Goal: Information Seeking & Learning: Find specific fact

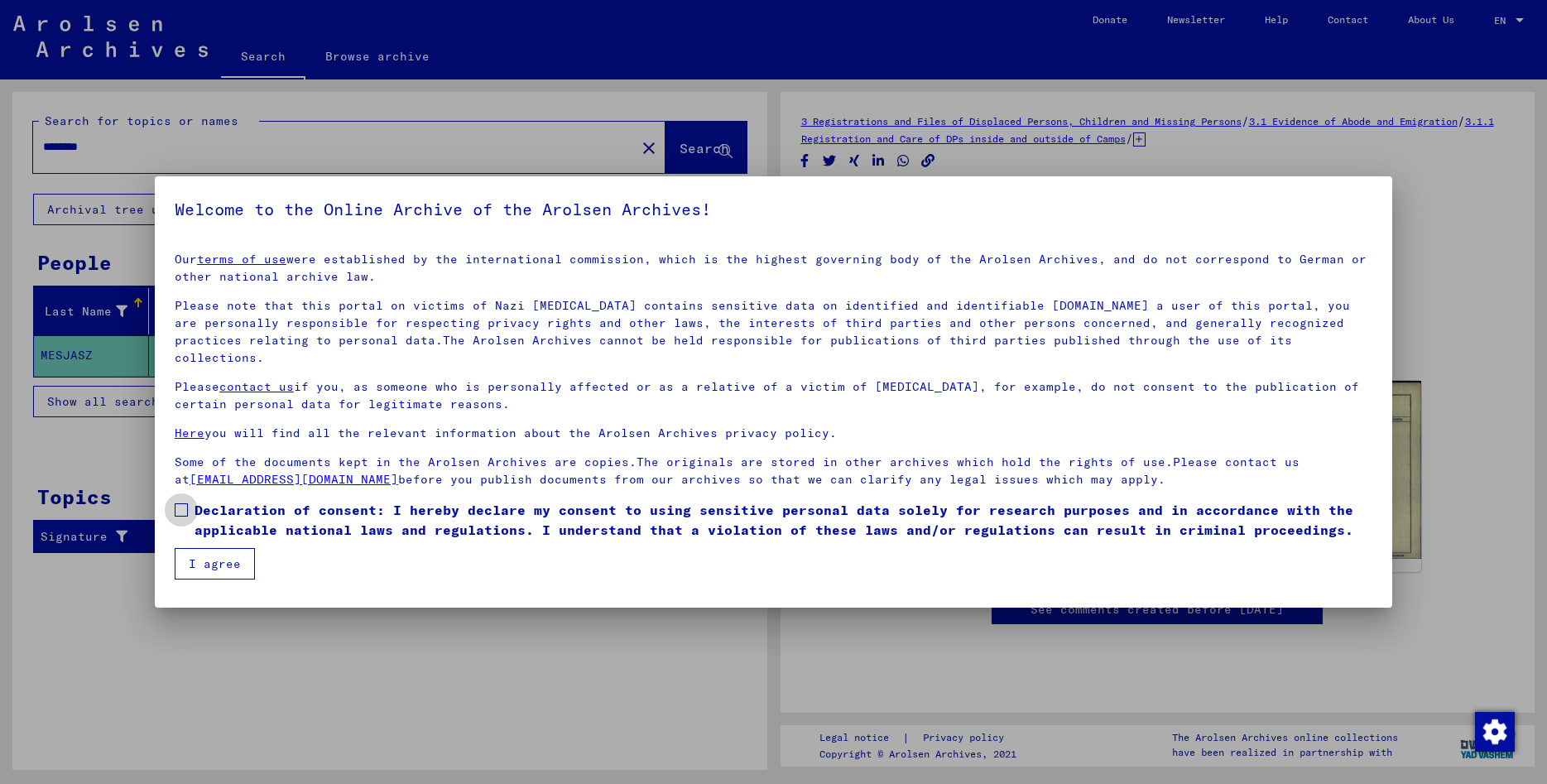
drag, startPoint x: 179, startPoint y: 493, endPoint x: 201, endPoint y: 533, distance: 45.7
click at [179, 503] on span at bounding box center [181, 510] width 14 height 14
click at [202, 548] on button "I agree" at bounding box center [214, 563] width 80 height 31
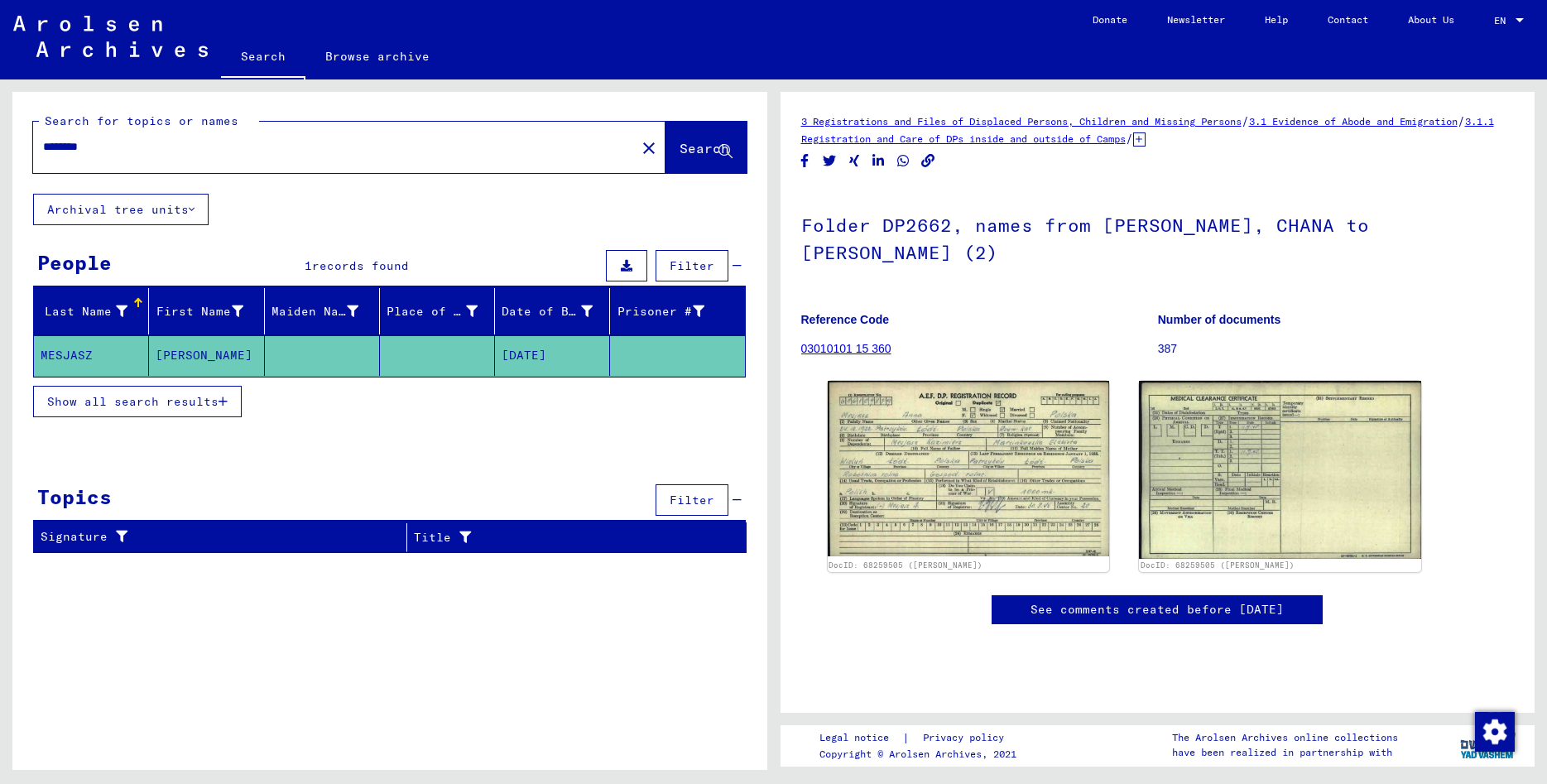
drag, startPoint x: 120, startPoint y: 143, endPoint x: -39, endPoint y: 147, distance: 159.1
click at [43, 147] on input "********" at bounding box center [334, 147] width 582 height 18
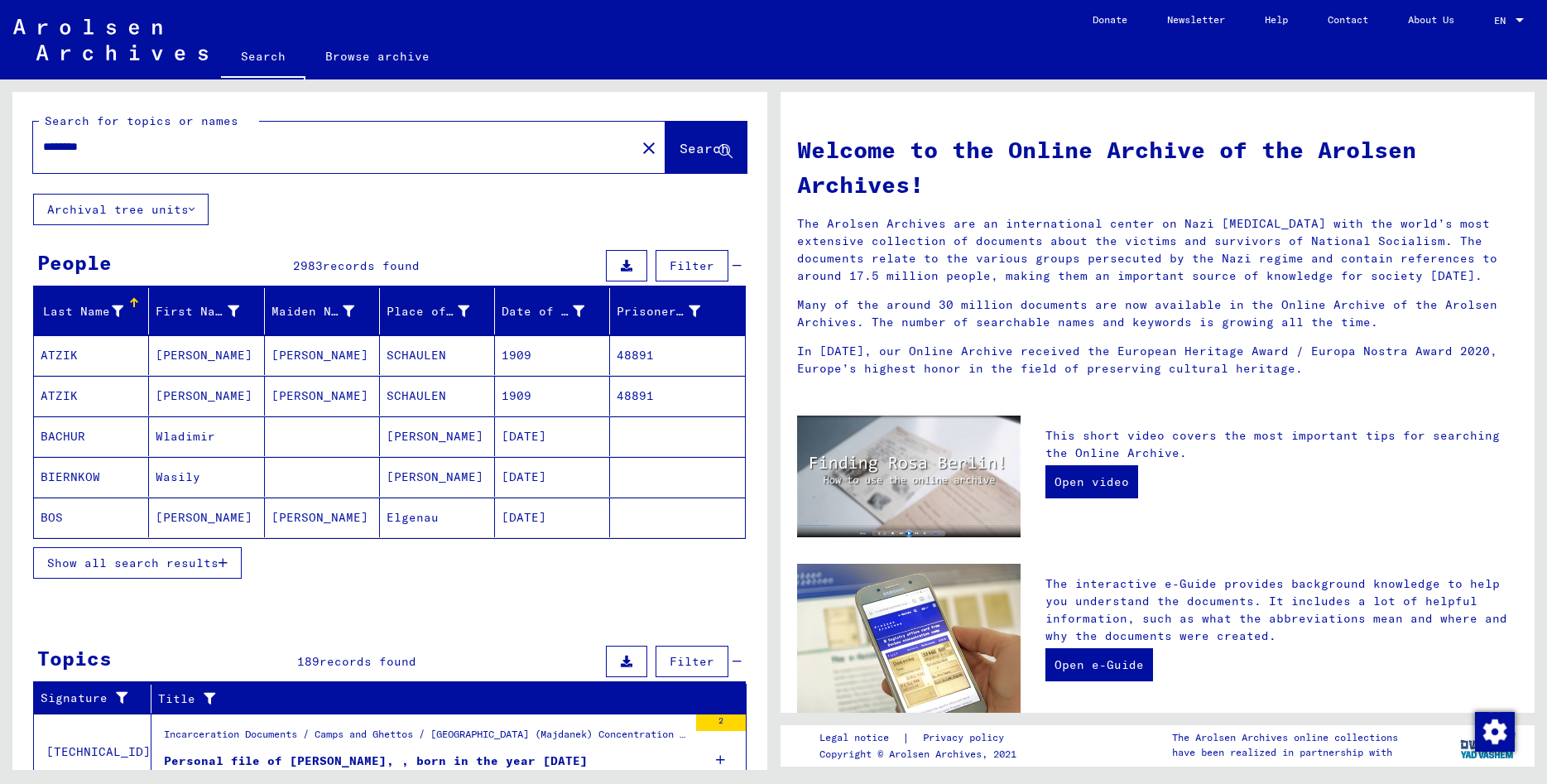
click at [202, 152] on input "********" at bounding box center [329, 147] width 573 height 18
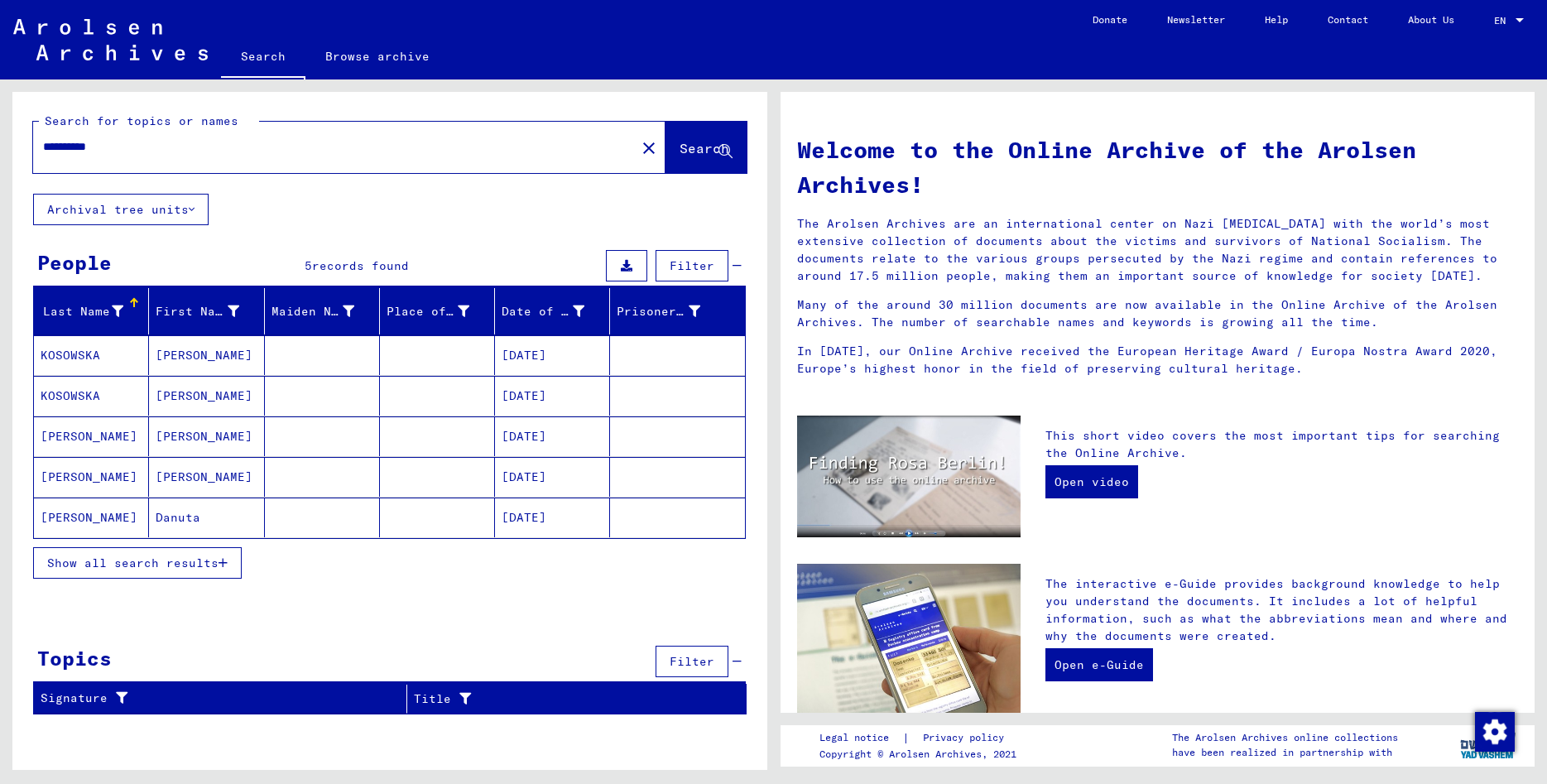
click at [80, 524] on mat-cell "[PERSON_NAME]" at bounding box center [91, 516] width 115 height 40
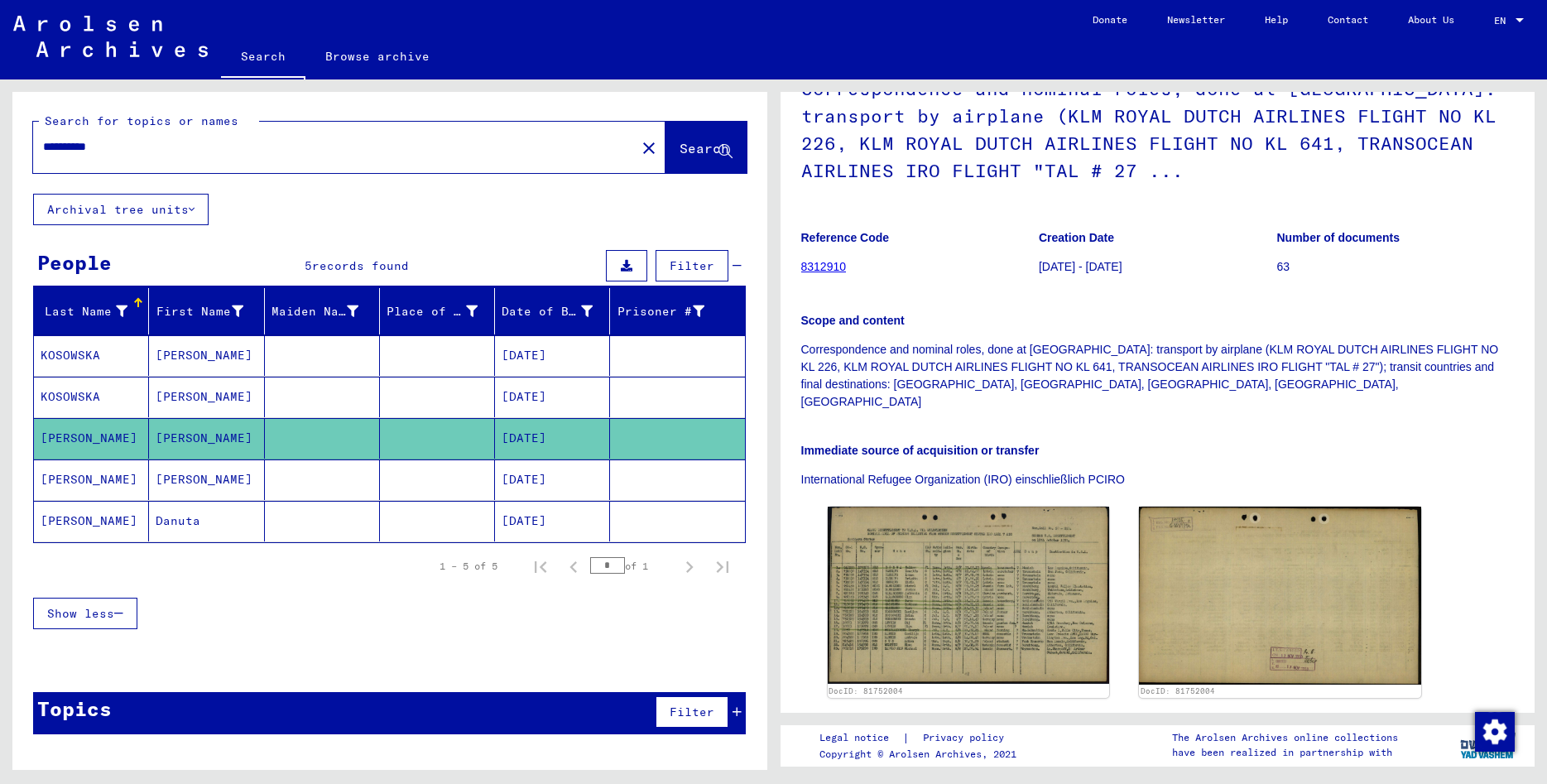
scroll to position [179, 0]
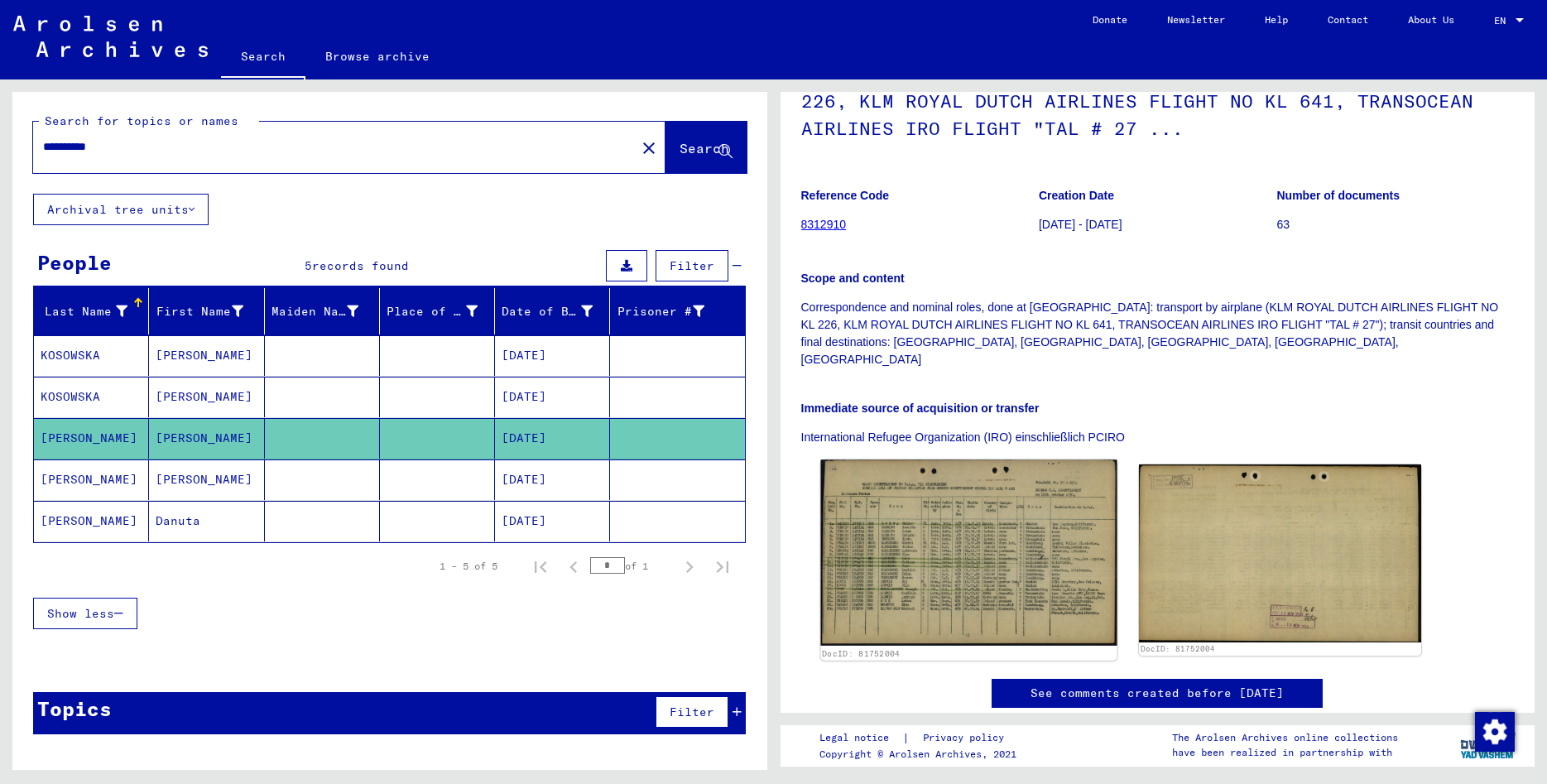
click at [1005, 544] on img at bounding box center [968, 552] width 296 height 186
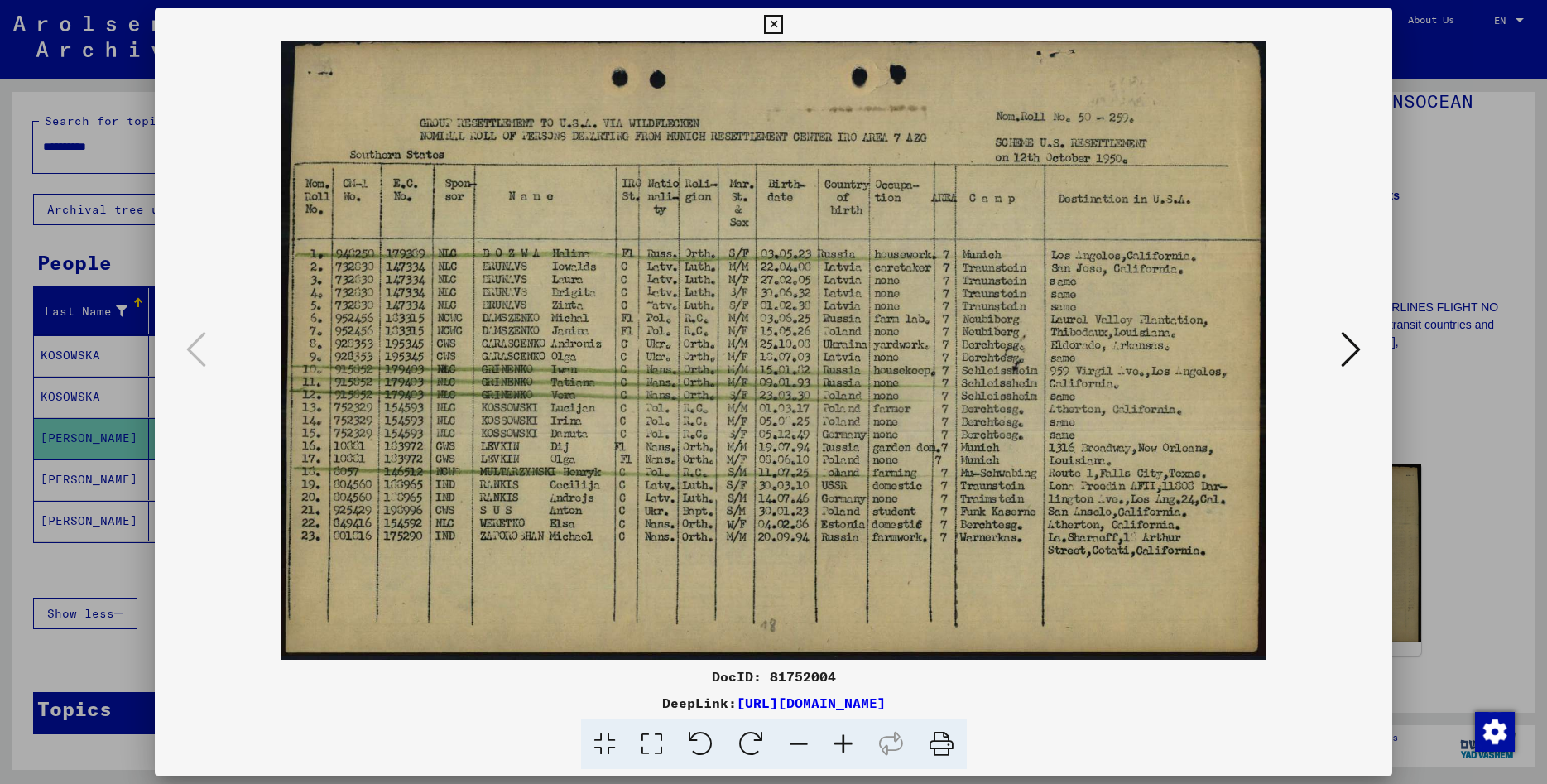
click at [783, 24] on icon at bounding box center [773, 25] width 19 height 20
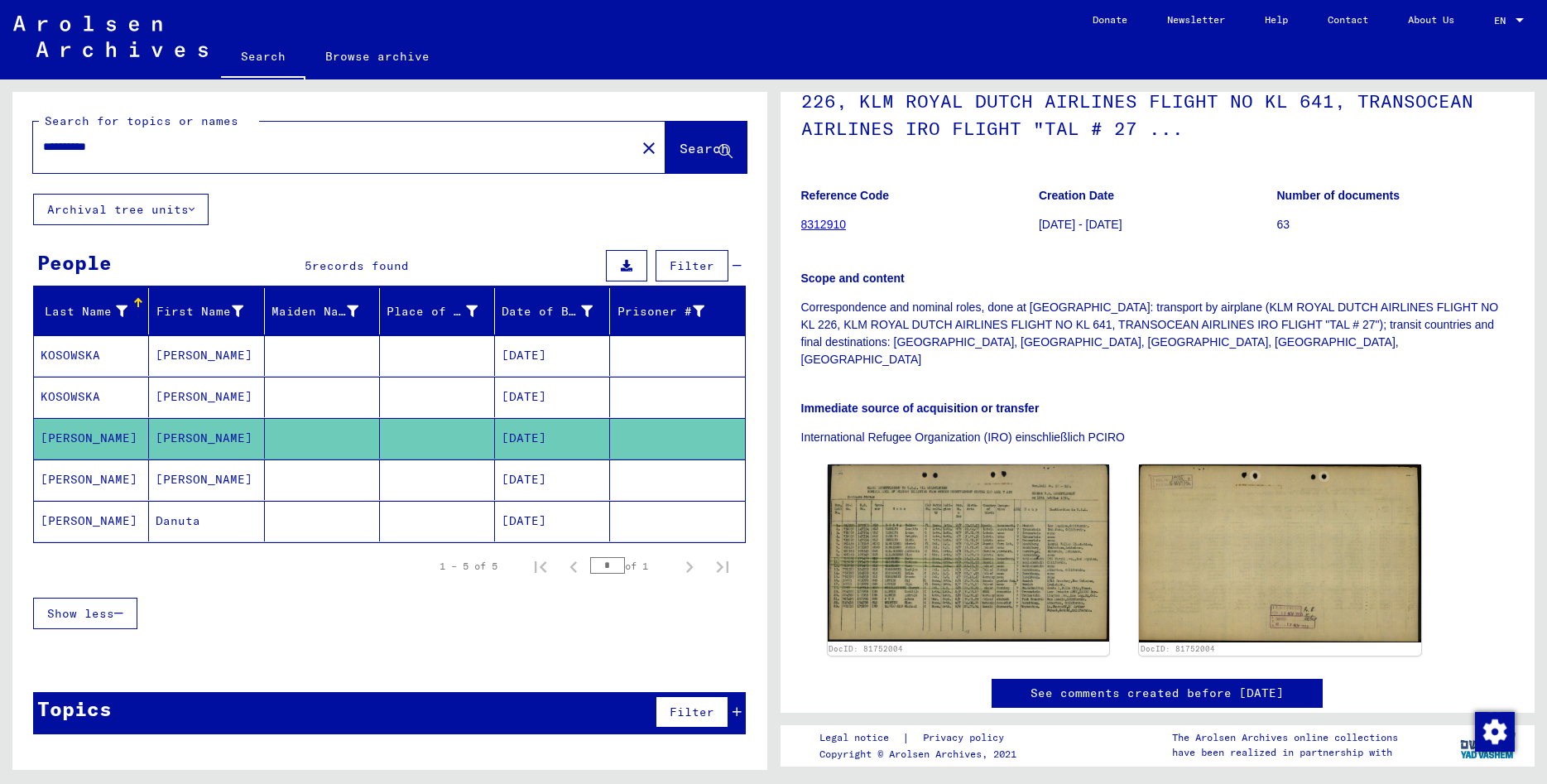
drag, startPoint x: 47, startPoint y: 150, endPoint x: -11, endPoint y: 153, distance: 58.1
click at [43, 153] on input "**********" at bounding box center [334, 147] width 582 height 18
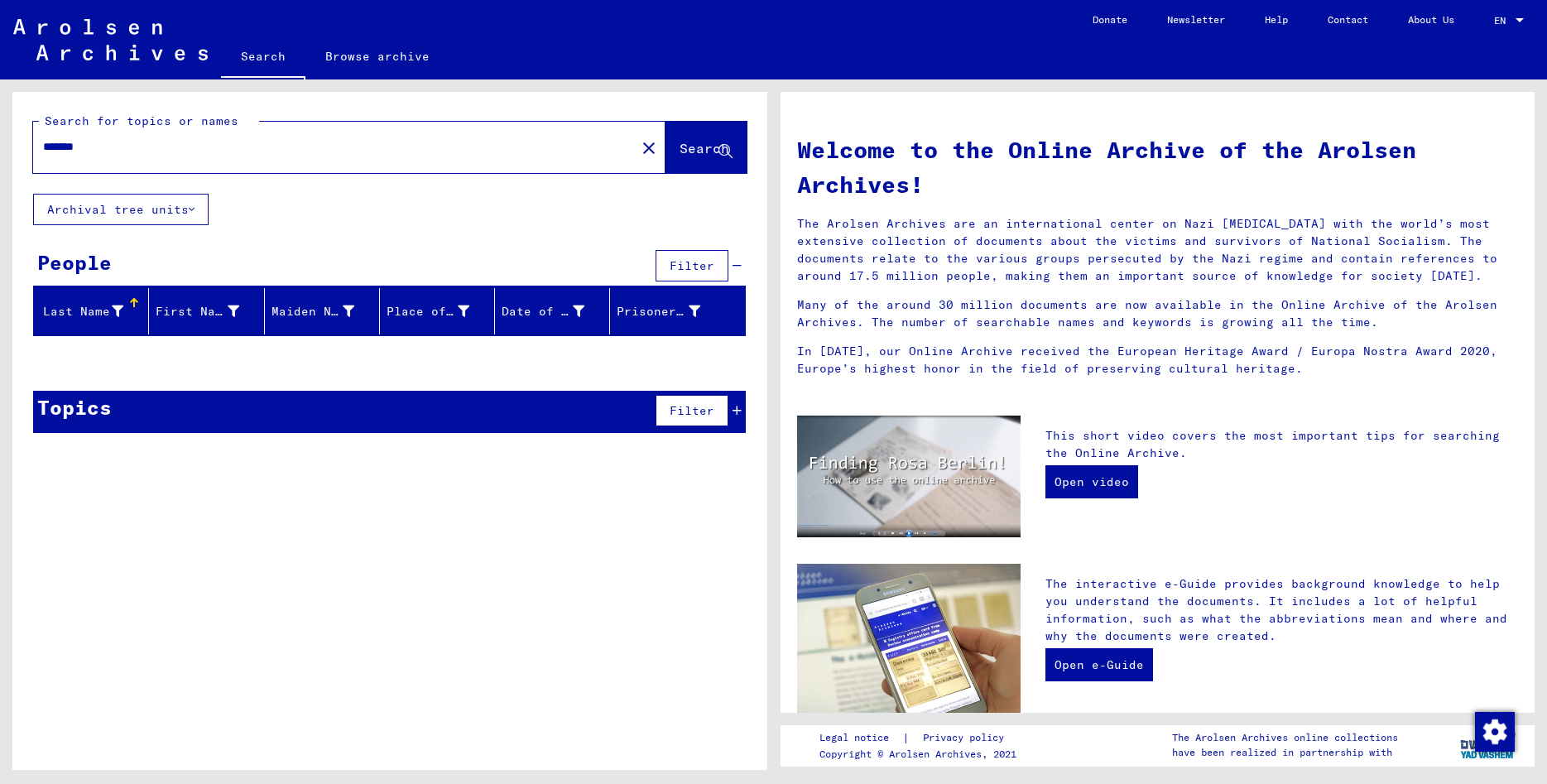
drag, startPoint x: 102, startPoint y: 146, endPoint x: 56, endPoint y: 144, distance: 46.0
click at [43, 147] on input "*******" at bounding box center [329, 147] width 573 height 18
paste input "text"
type input "*******"
drag, startPoint x: 704, startPoint y: 138, endPoint x: 502, endPoint y: 184, distance: 207.2
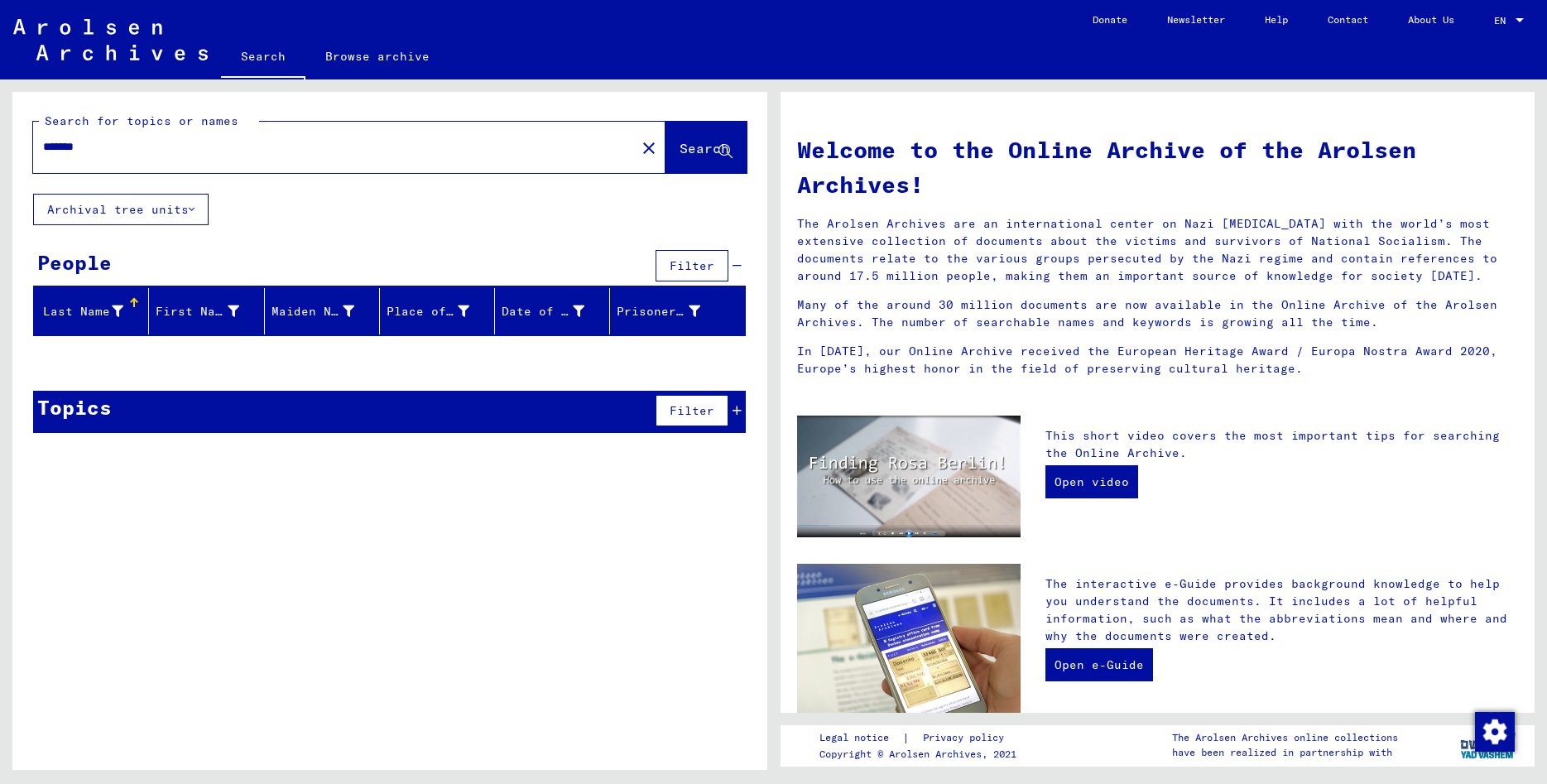
click at [700, 138] on button "Search" at bounding box center [706, 147] width 81 height 51
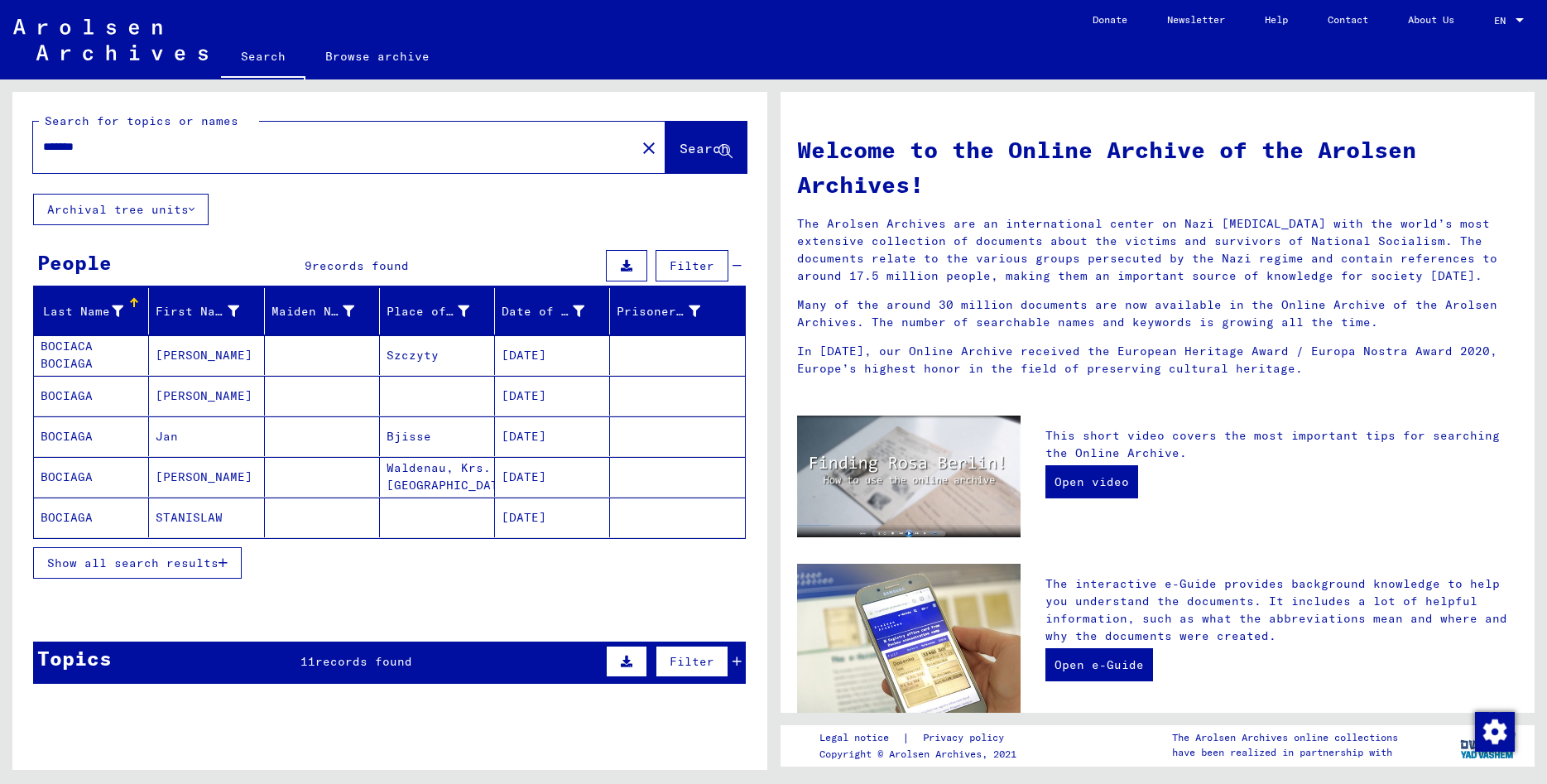
click at [106, 560] on span "Show all search results" at bounding box center [133, 563] width 171 height 15
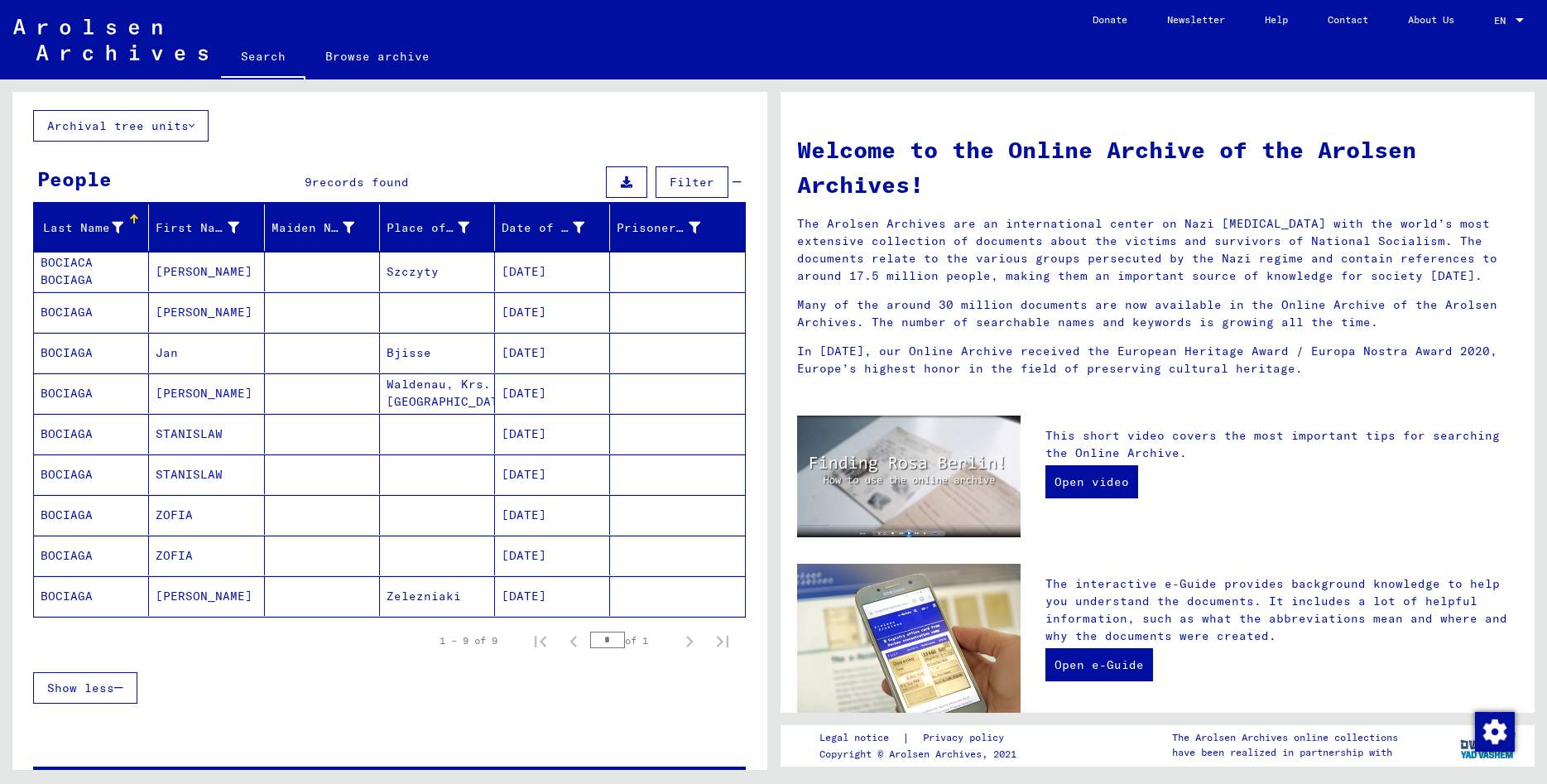
scroll to position [89, 0]
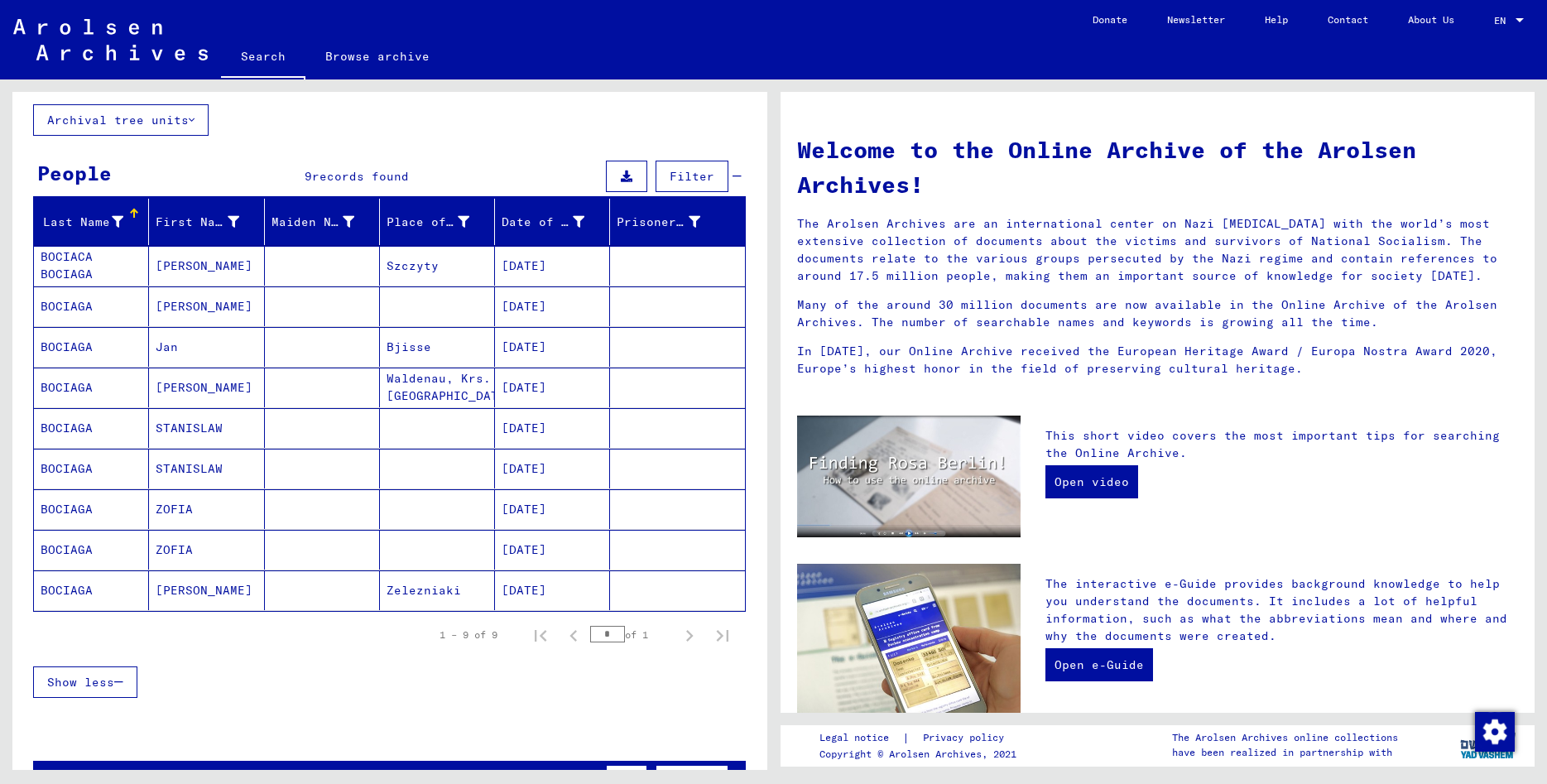
click at [205, 392] on mat-cell "[PERSON_NAME]" at bounding box center [207, 387] width 115 height 40
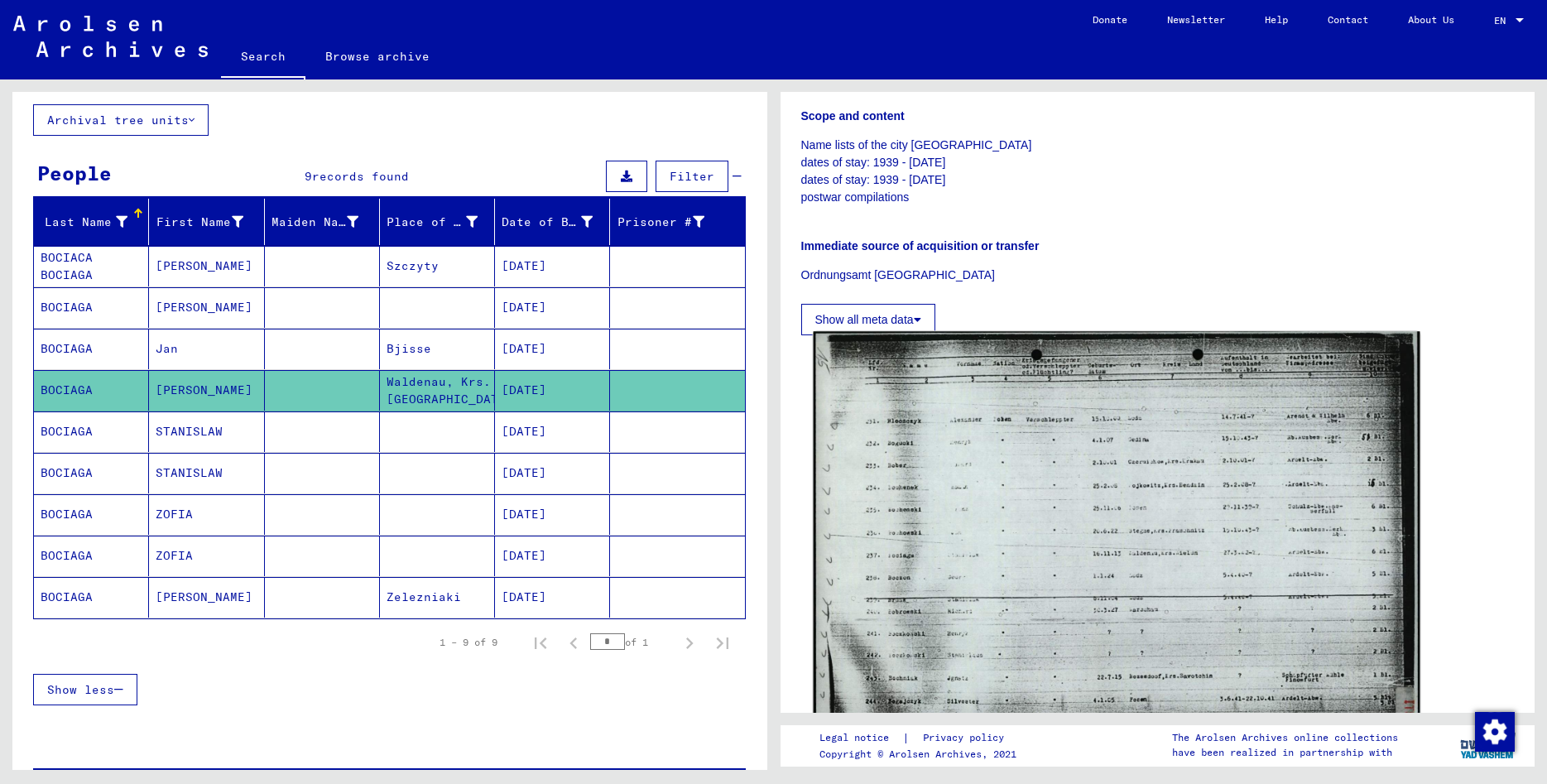
scroll to position [358, 0]
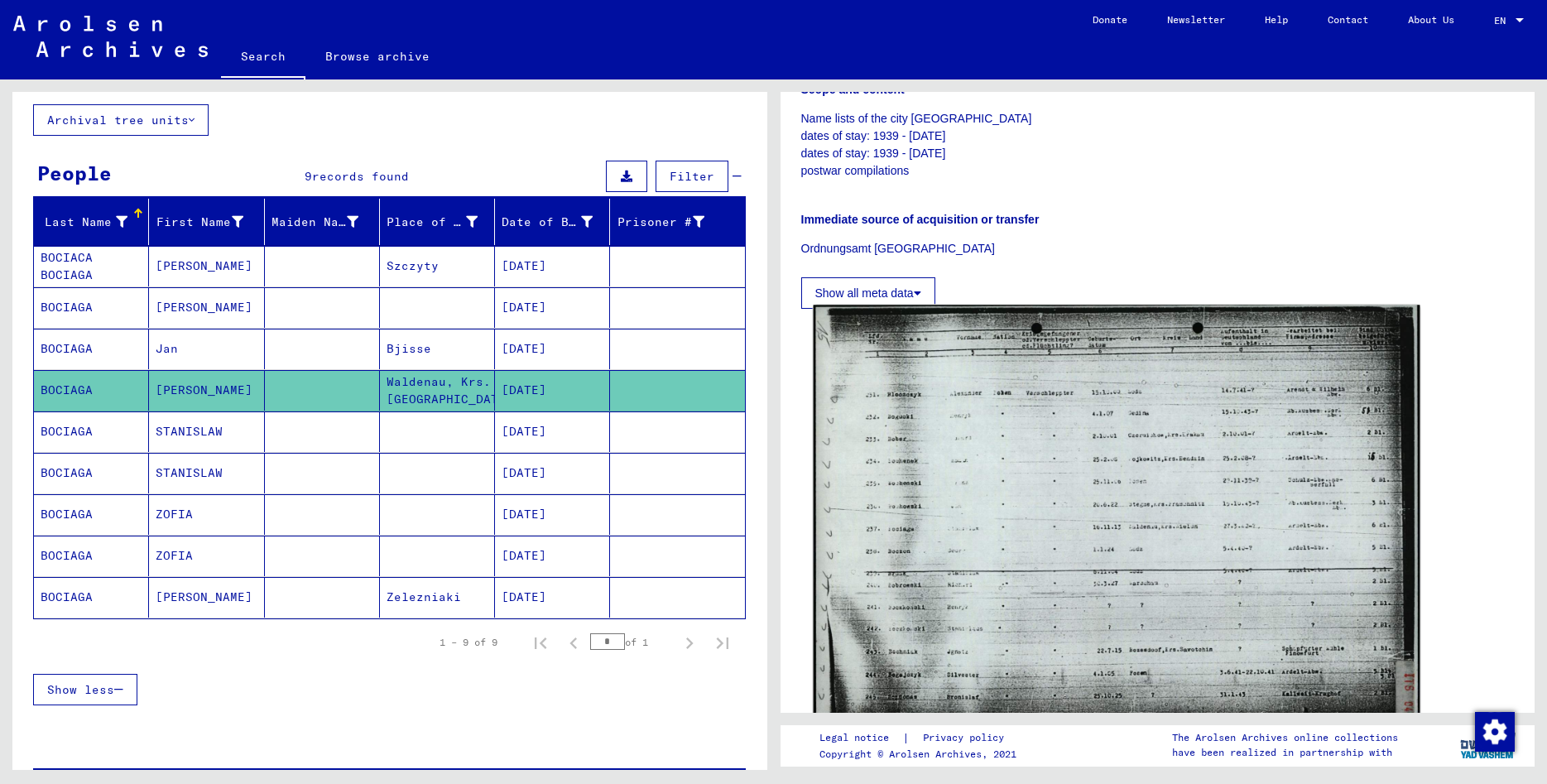
click at [1091, 490] on img at bounding box center [1116, 518] width 606 height 428
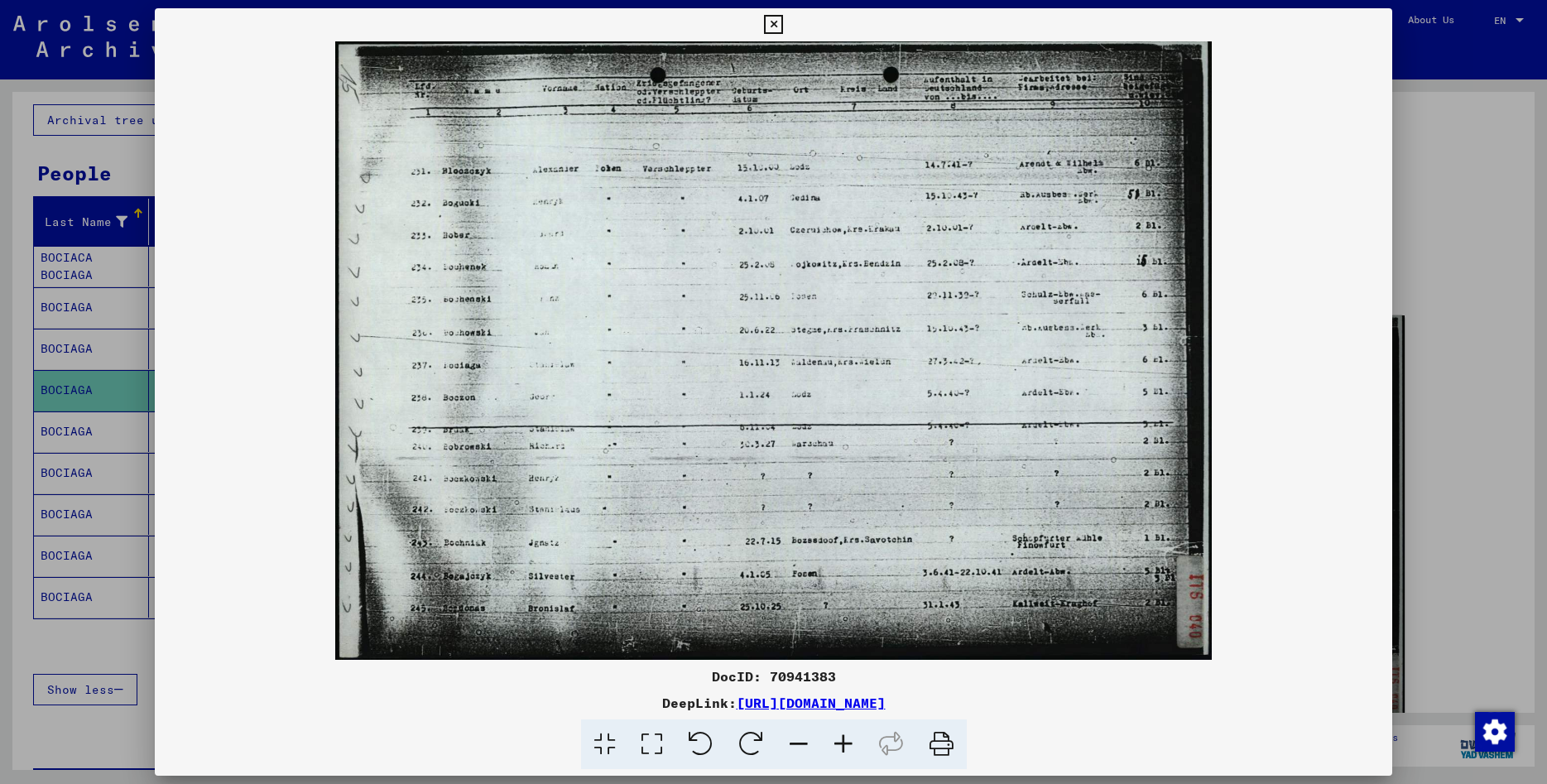
click at [783, 20] on icon at bounding box center [773, 25] width 19 height 20
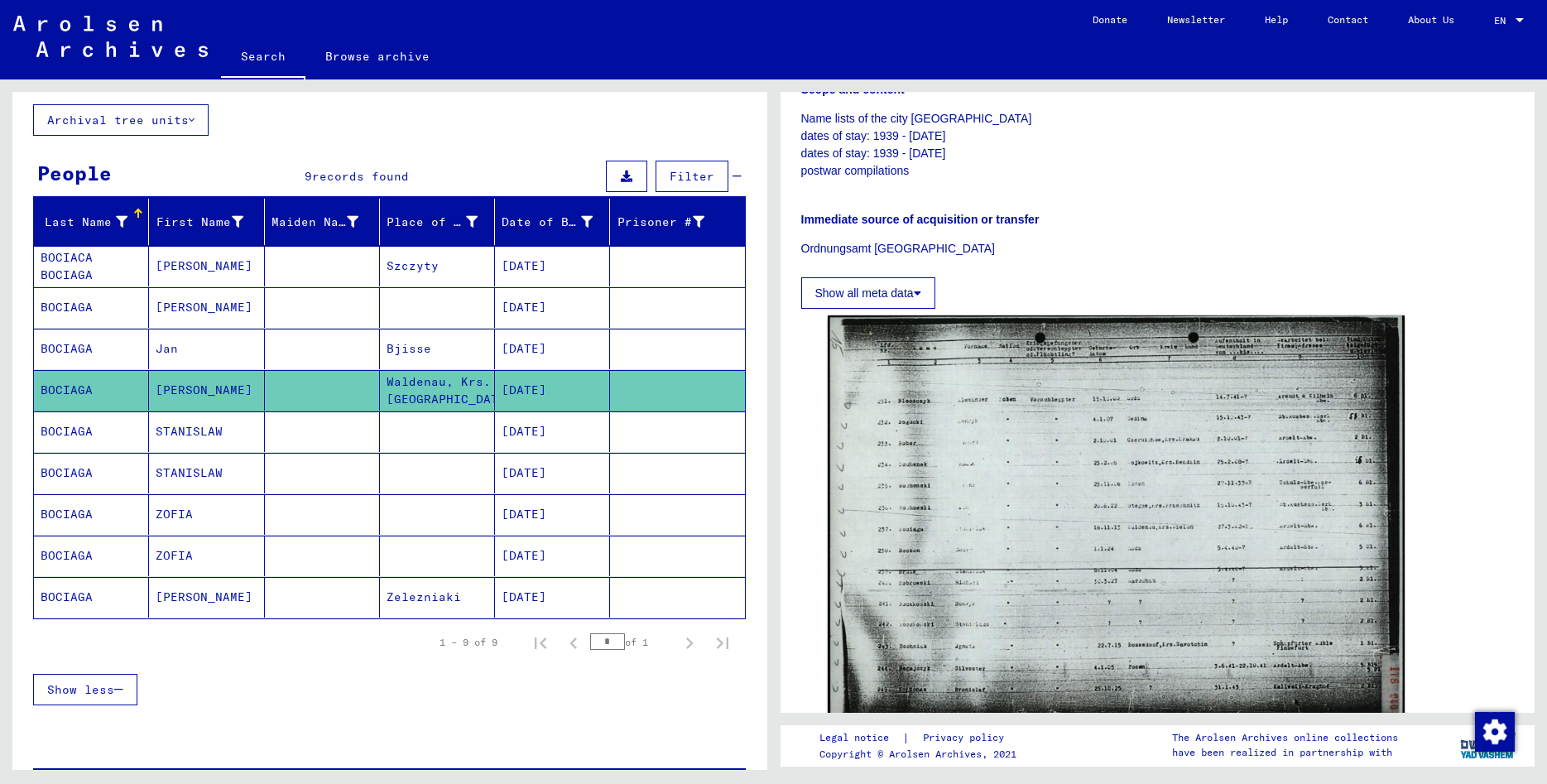
drag, startPoint x: 147, startPoint y: 596, endPoint x: 240, endPoint y: 592, distance: 93.1
click at [148, 596] on mat-cell "BOCIAGA" at bounding box center [91, 597] width 115 height 41
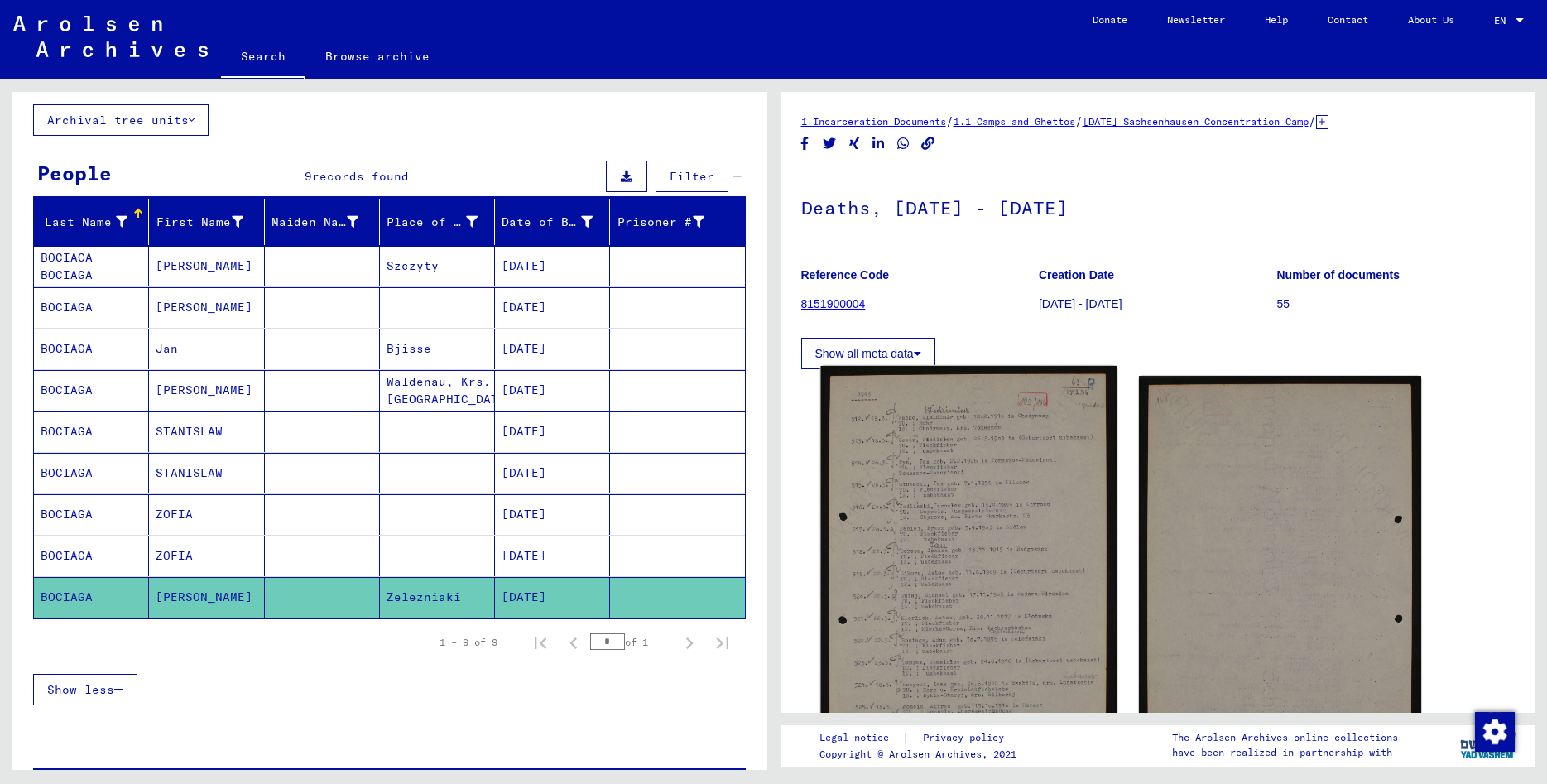
click at [954, 439] on img at bounding box center [968, 568] width 296 height 406
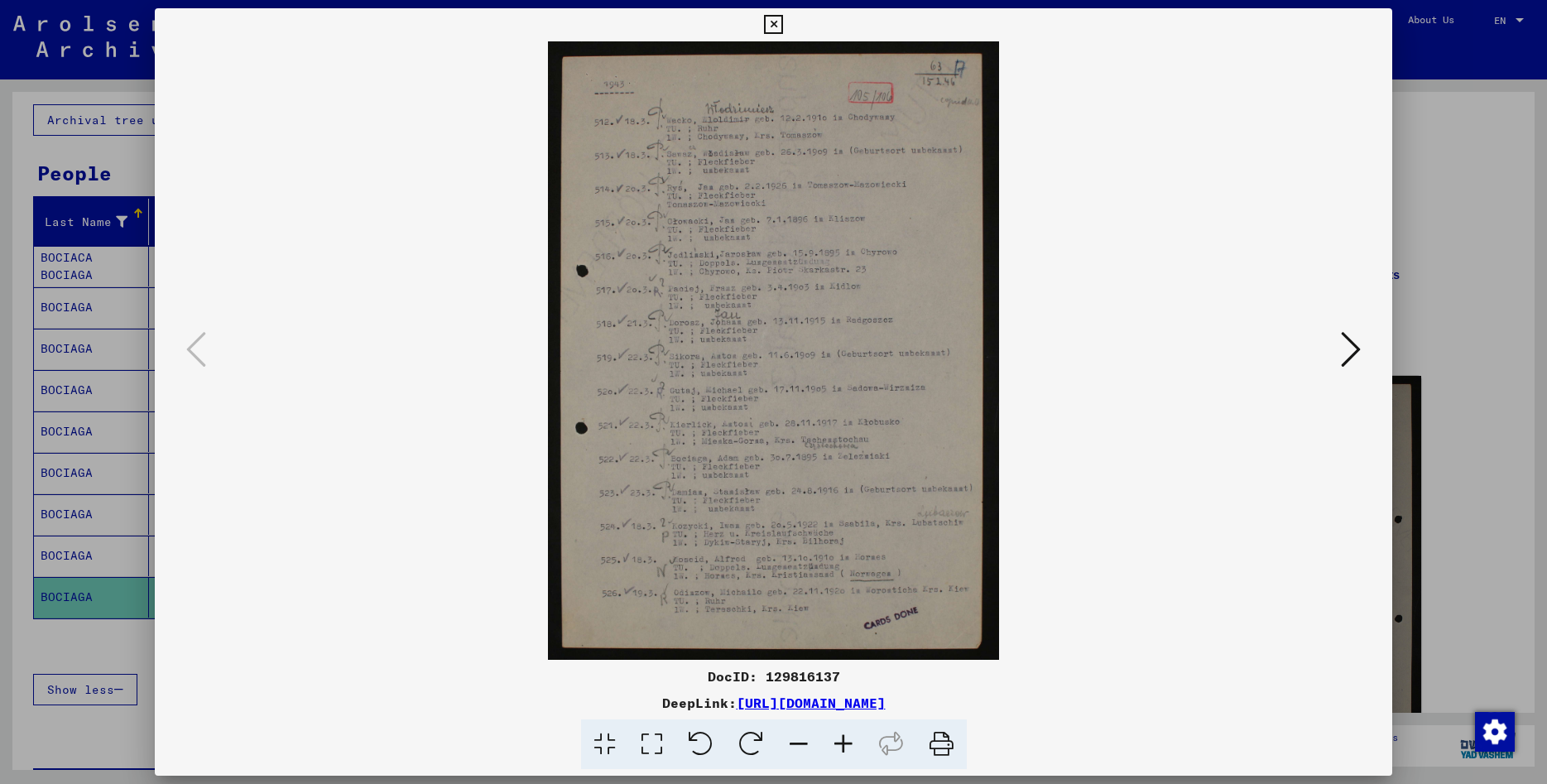
click at [783, 24] on icon at bounding box center [773, 25] width 19 height 20
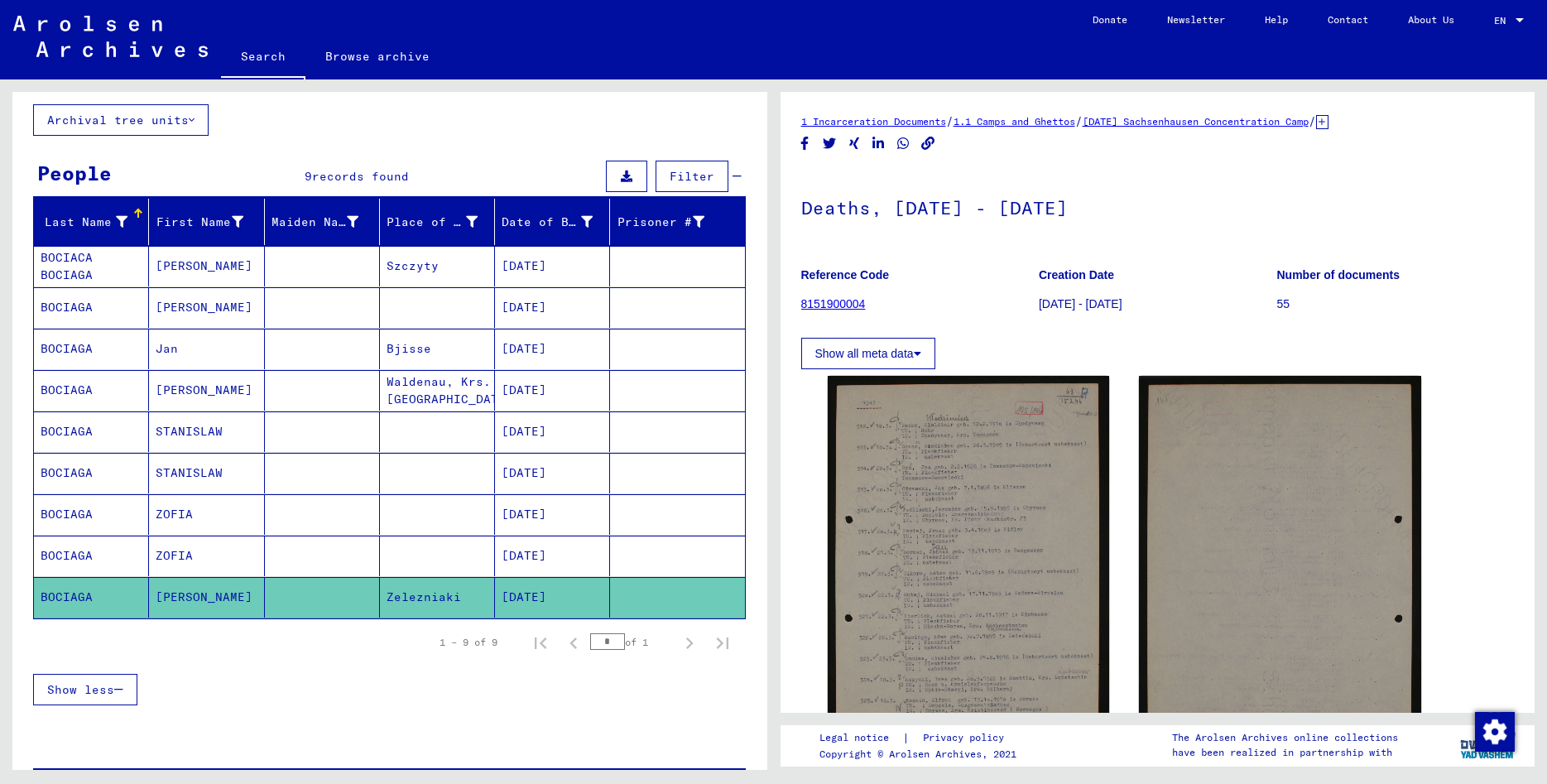
click at [68, 513] on mat-cell "BOCIAGA" at bounding box center [91, 514] width 115 height 41
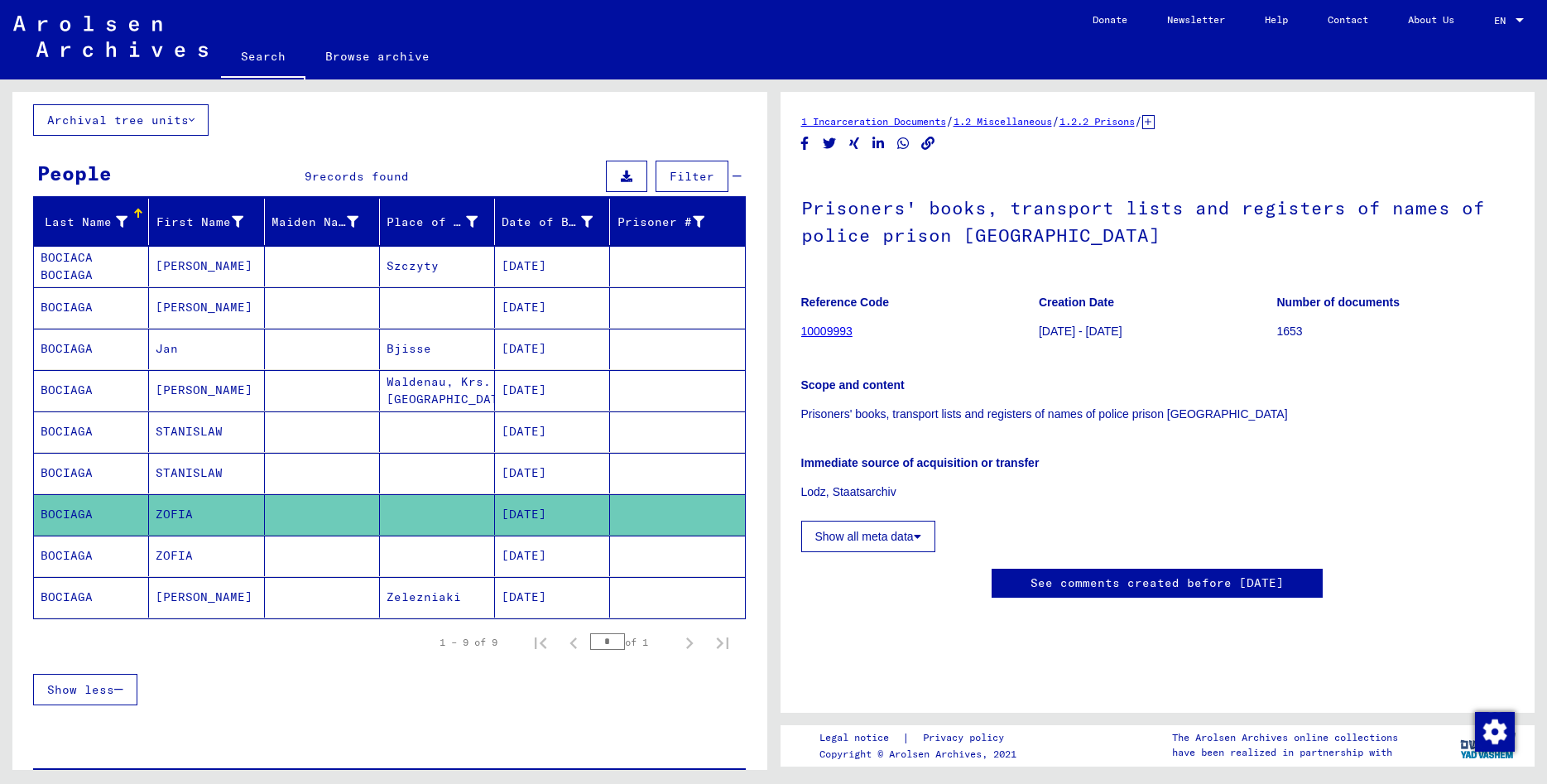
scroll to position [197, 0]
click at [202, 470] on mat-cell "STANISLAW" at bounding box center [207, 473] width 115 height 41
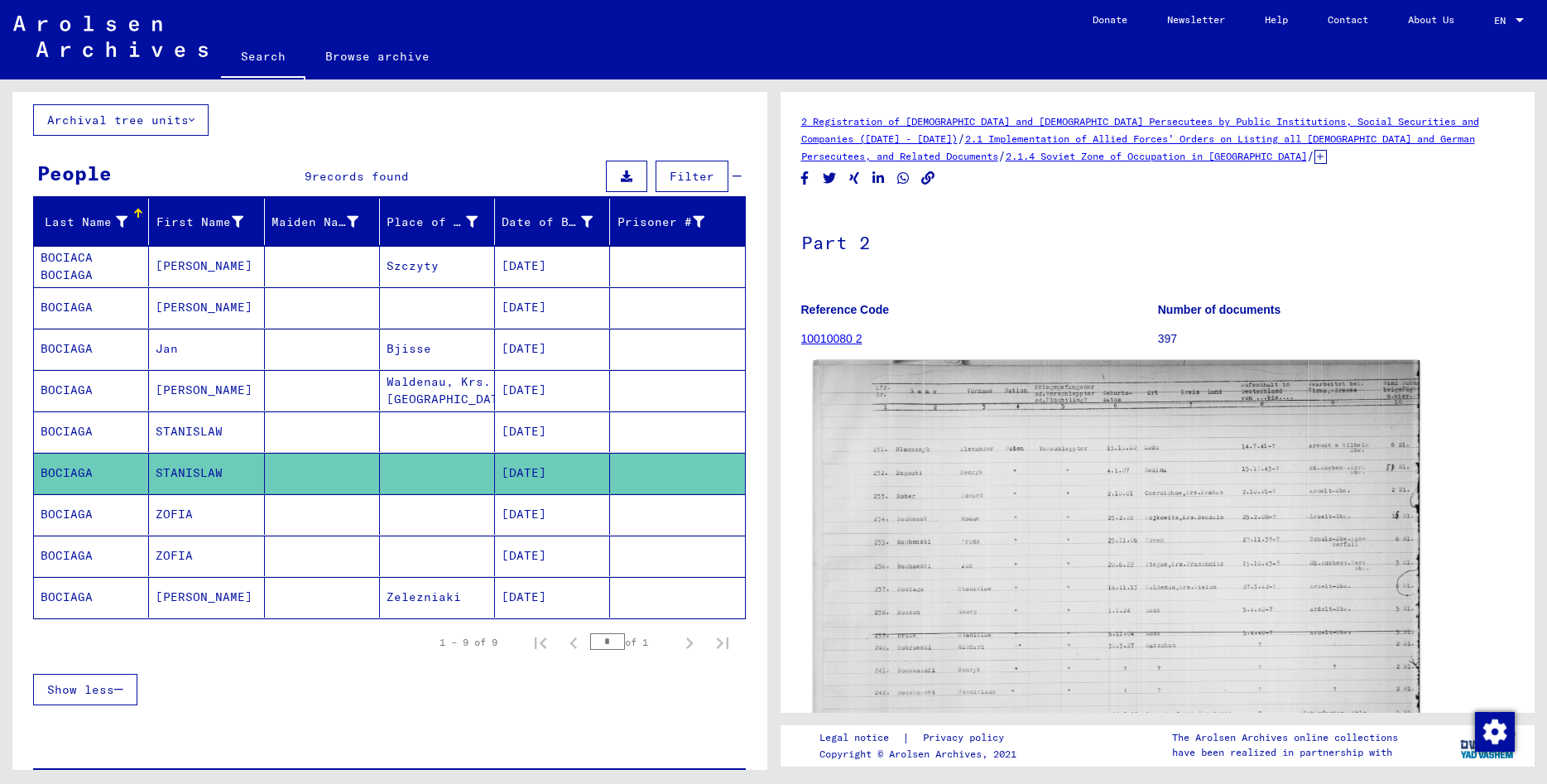
click at [1051, 490] on img at bounding box center [1116, 580] width 606 height 440
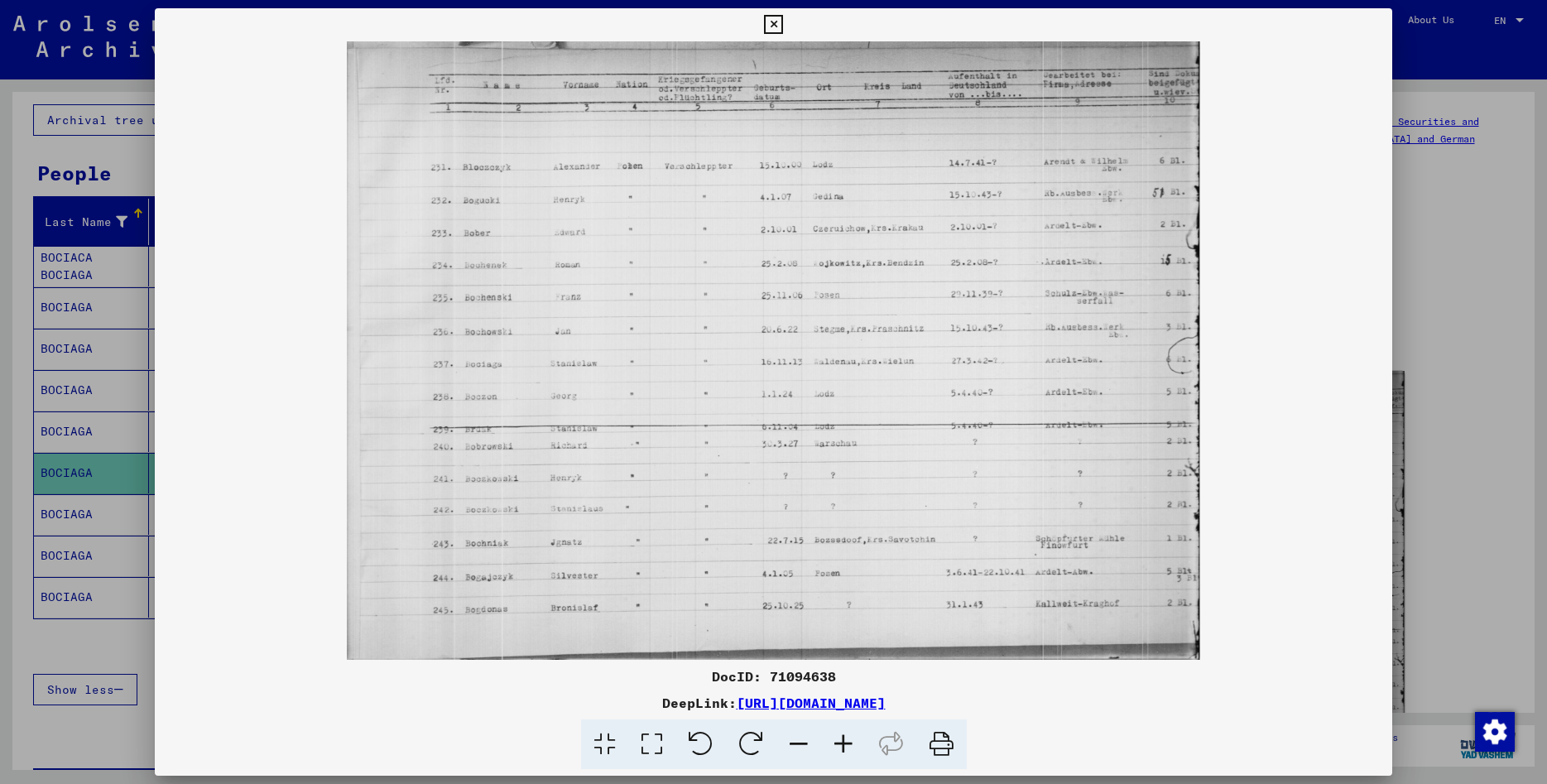
click at [783, 24] on icon at bounding box center [773, 25] width 19 height 20
